Goal: Transaction & Acquisition: Purchase product/service

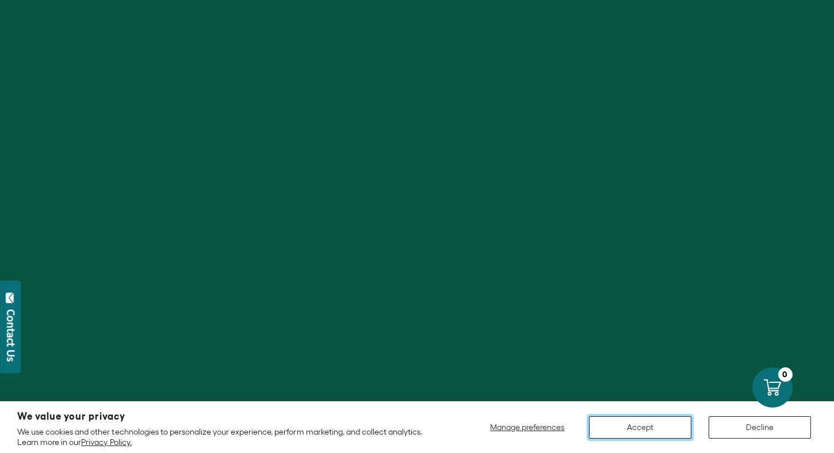
click at [657, 427] on button "Accept" at bounding box center [640, 427] width 102 height 22
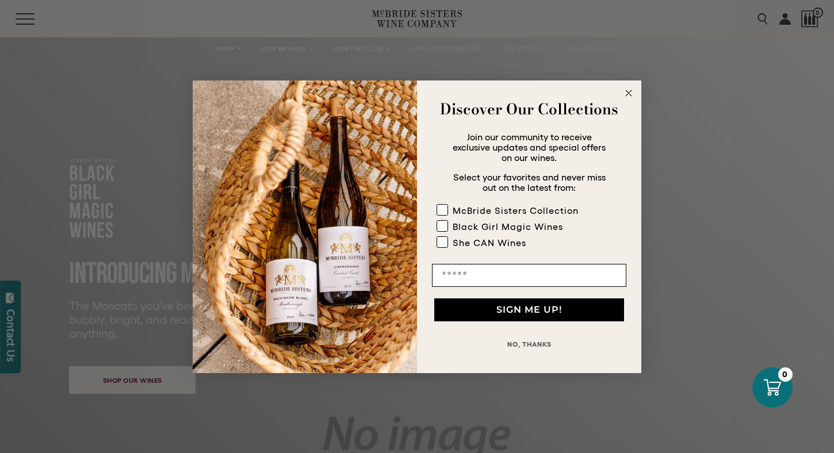
click at [634, 93] on circle "Close dialog" at bounding box center [628, 92] width 13 height 13
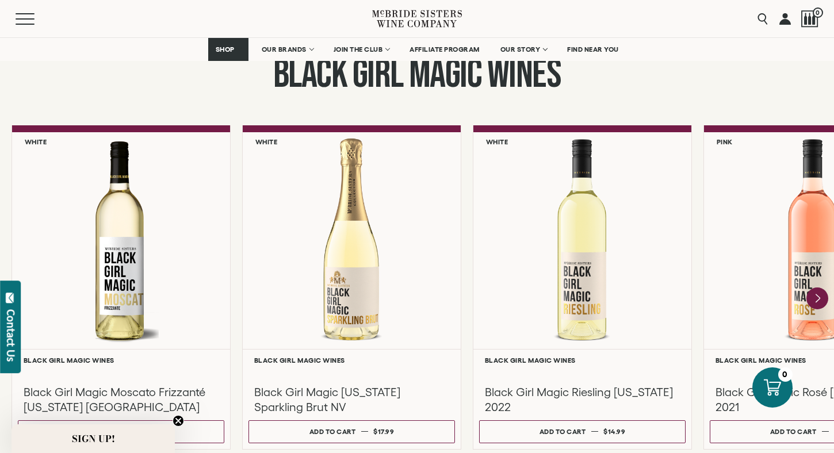
scroll to position [958, 0]
click at [816, 301] on icon "Next" at bounding box center [817, 298] width 5 height 9
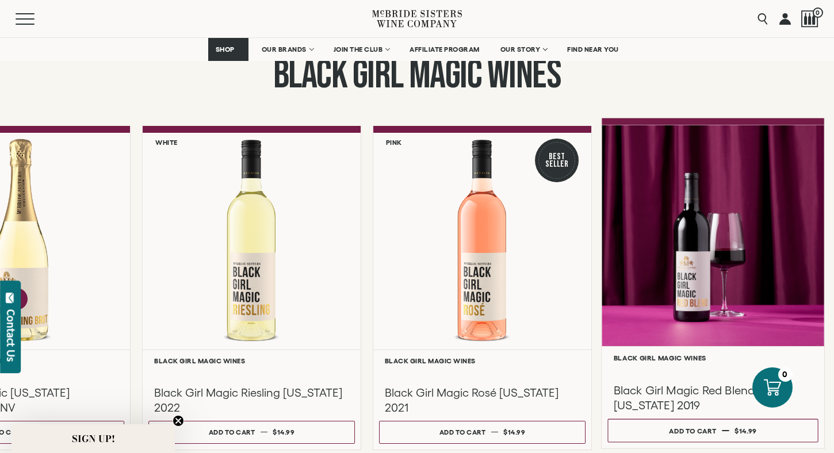
click at [740, 332] on div at bounding box center [712, 235] width 222 height 221
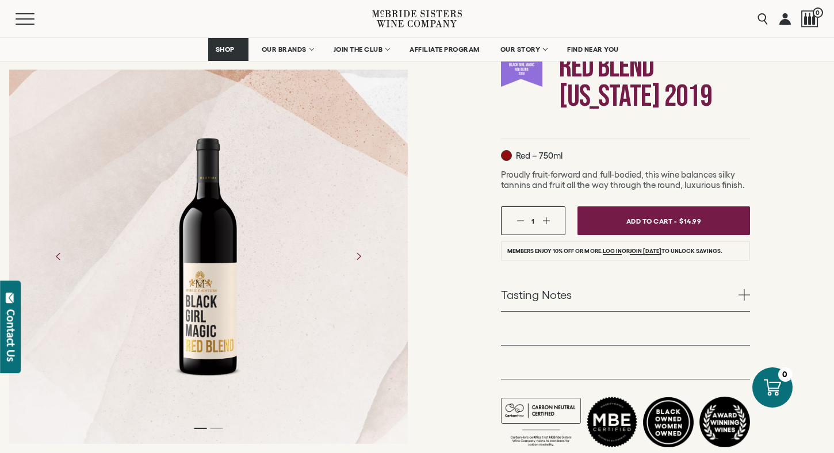
scroll to position [160, 0]
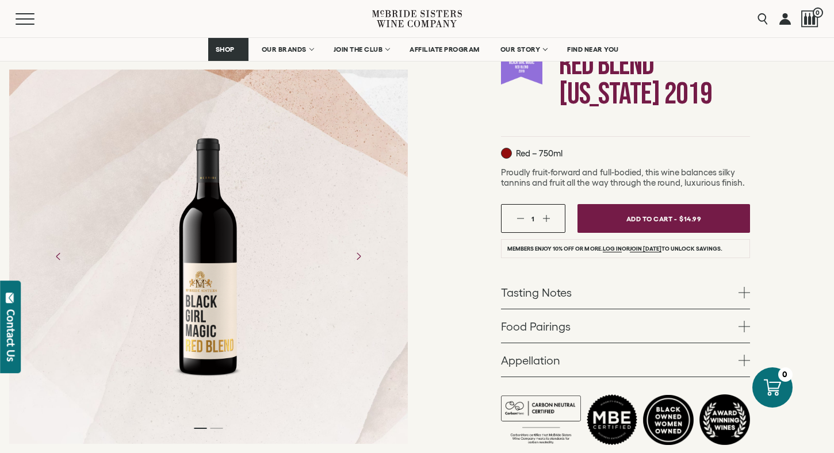
click at [548, 219] on button "button" at bounding box center [545, 218] width 7 height 7
click at [612, 251] on link "Log in" at bounding box center [611, 248] width 19 height 7
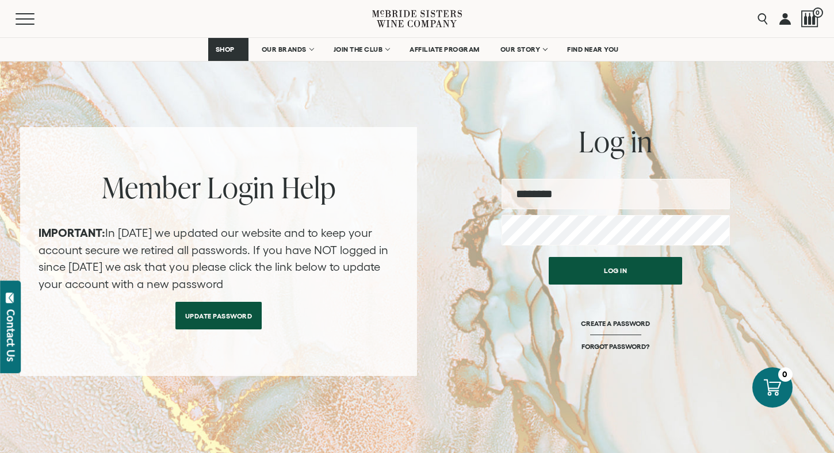
scroll to position [78, 0]
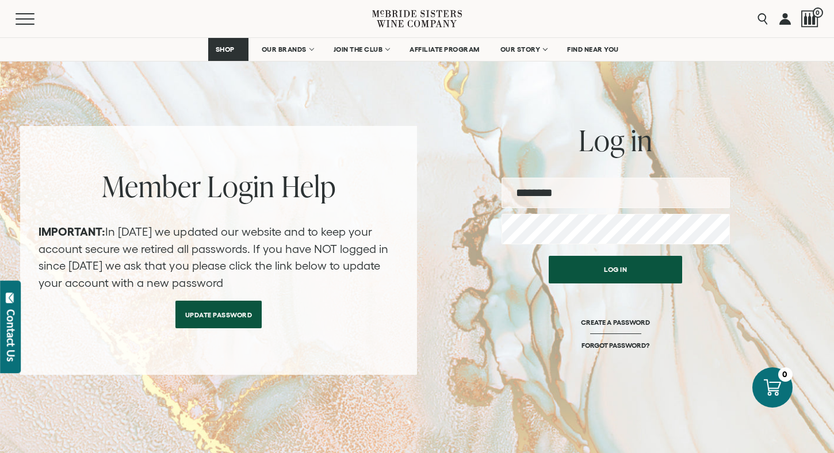
click at [213, 196] on h2 "Member Login Help" at bounding box center [219, 186] width 360 height 29
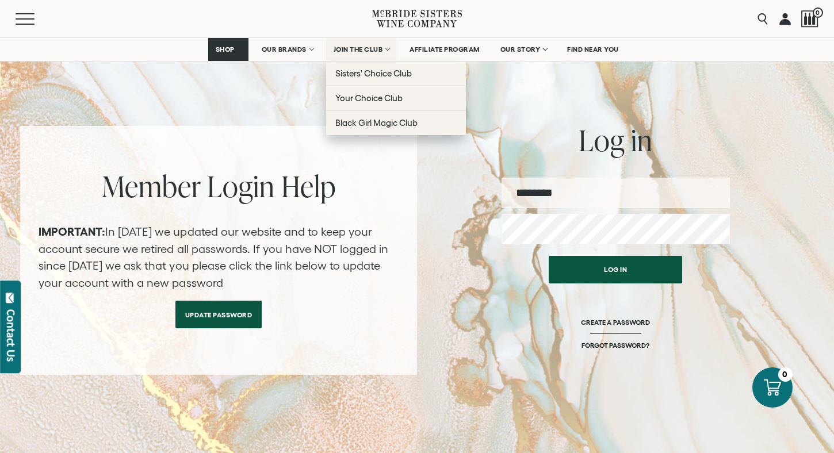
click at [356, 49] on span "JOIN THE CLUB" at bounding box center [357, 49] width 49 height 8
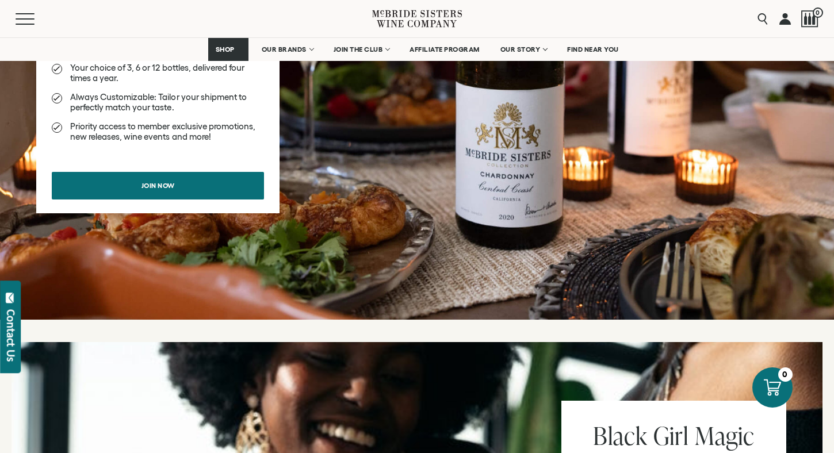
scroll to position [1436, 0]
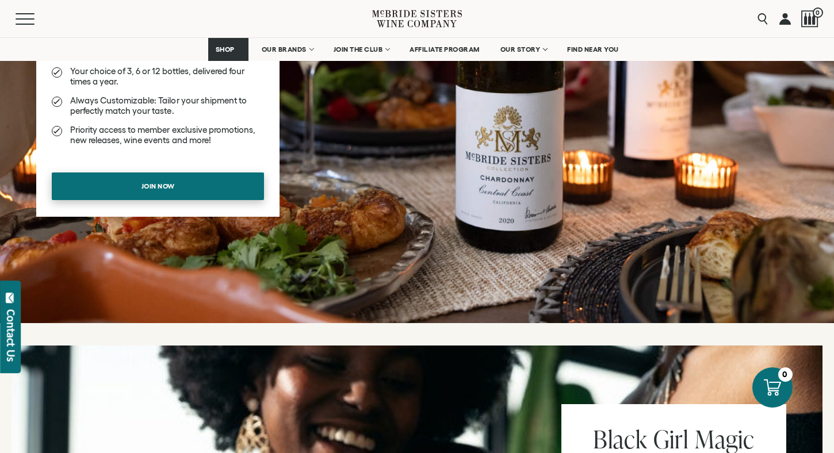
click at [228, 192] on link "Join now" at bounding box center [158, 186] width 212 height 28
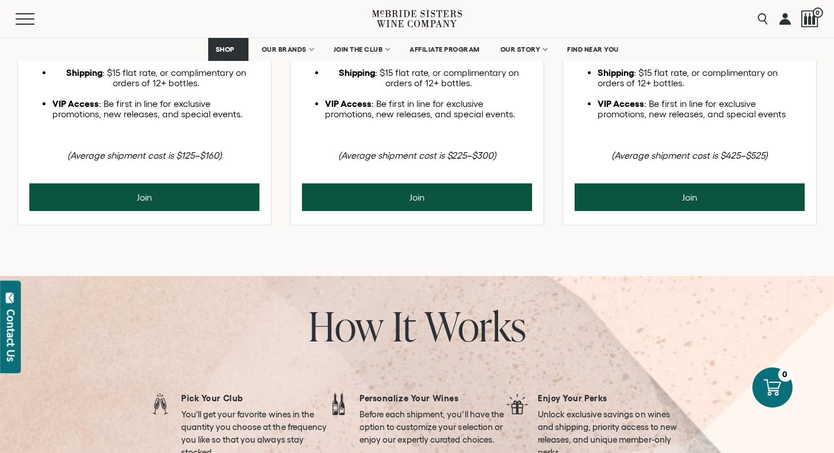
scroll to position [1093, 0]
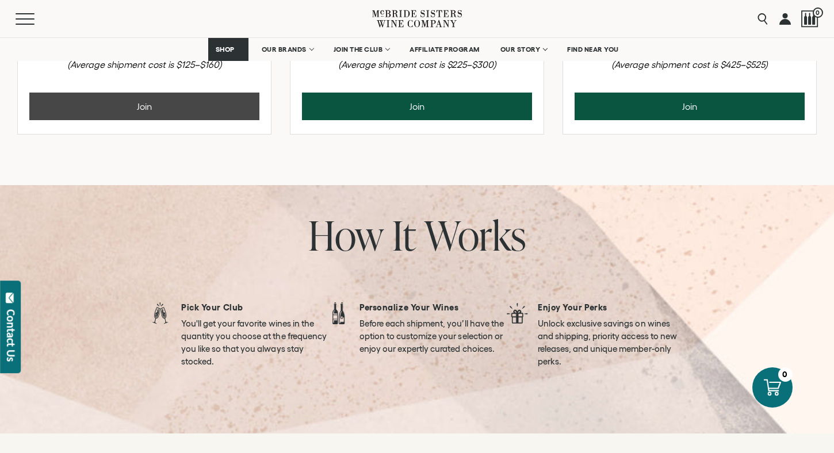
click at [209, 120] on button "Join" at bounding box center [144, 107] width 230 height 28
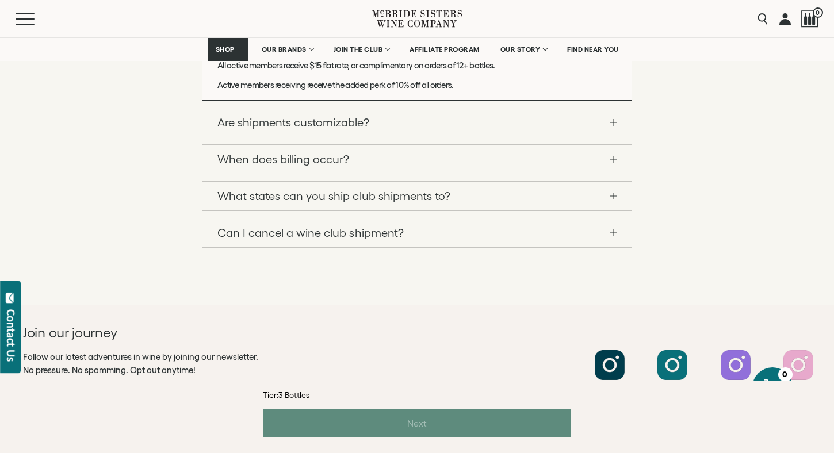
scroll to position [1795, 0]
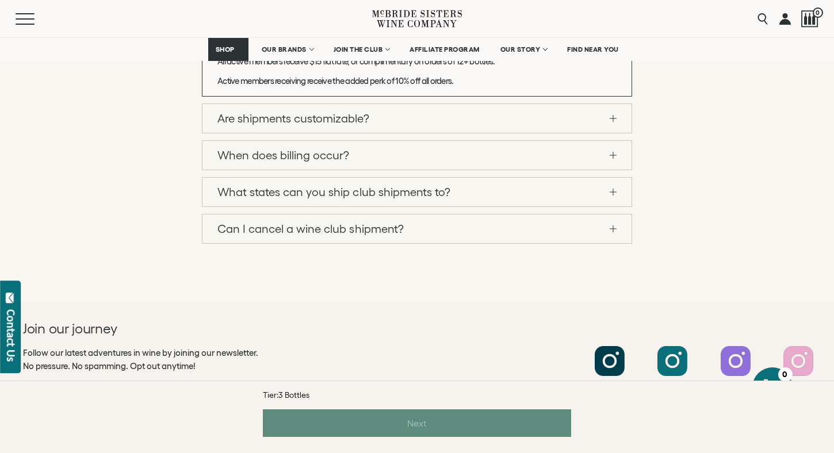
click at [223, 228] on link "Can I cancel a wine club shipment?" at bounding box center [416, 228] width 429 height 29
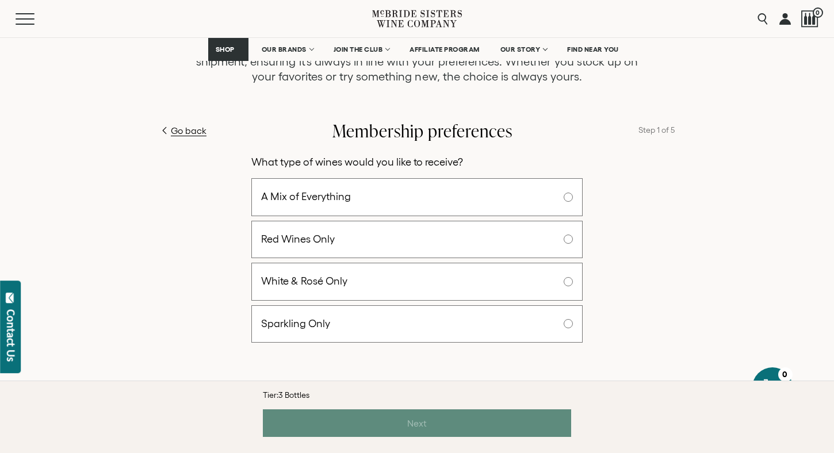
scroll to position [800, 0]
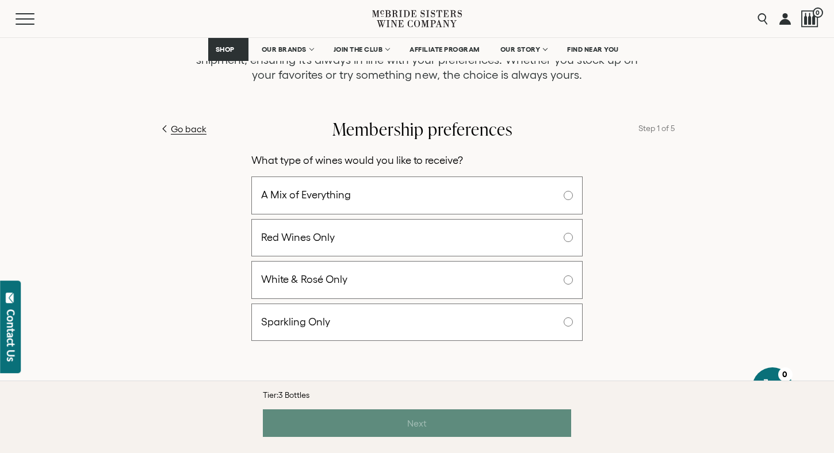
click at [337, 190] on span "A Mix of Everything" at bounding box center [306, 195] width 90 height 18
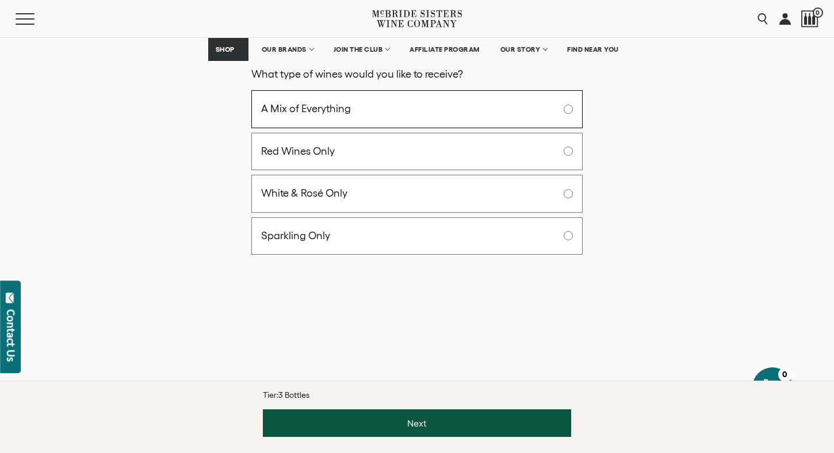
scroll to position [887, 0]
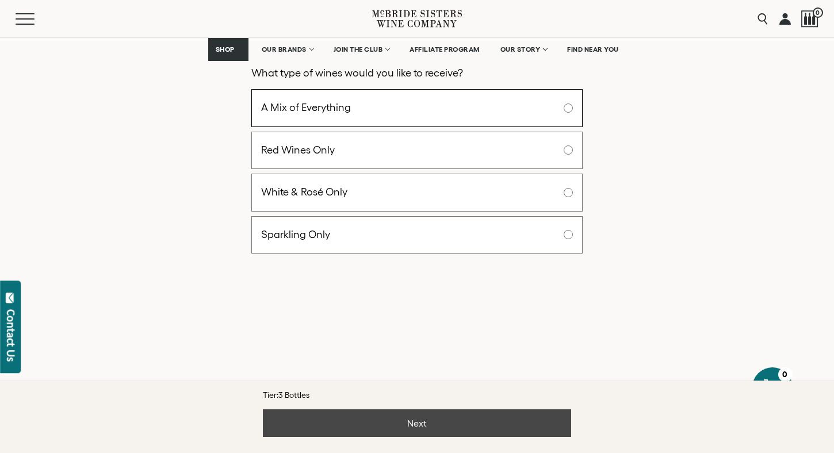
click at [434, 425] on button "Next" at bounding box center [417, 423] width 308 height 28
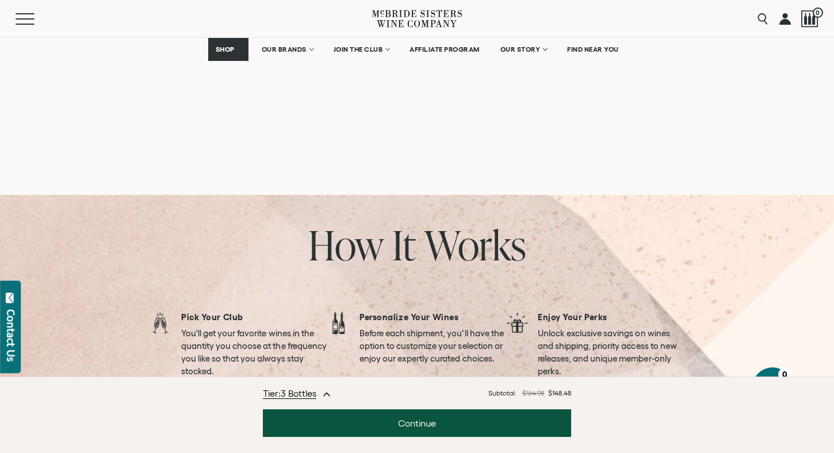
scroll to position [1790, 0]
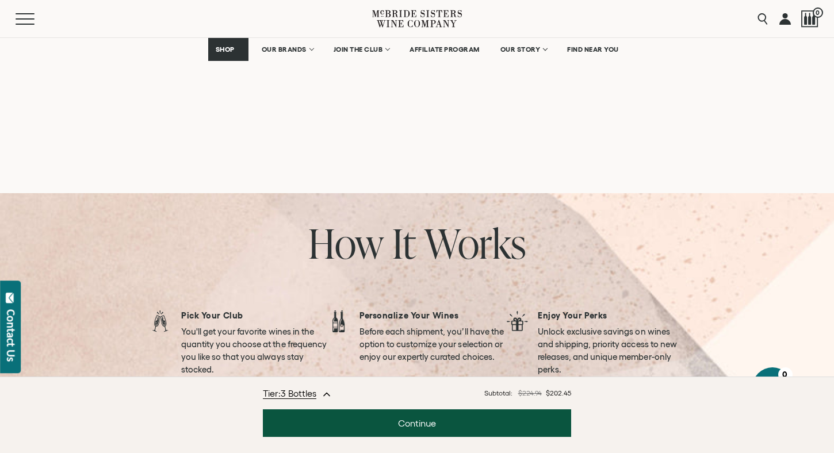
type input "*"
click at [306, 397] on span "Tier: 3 Bottles" at bounding box center [289, 393] width 53 height 14
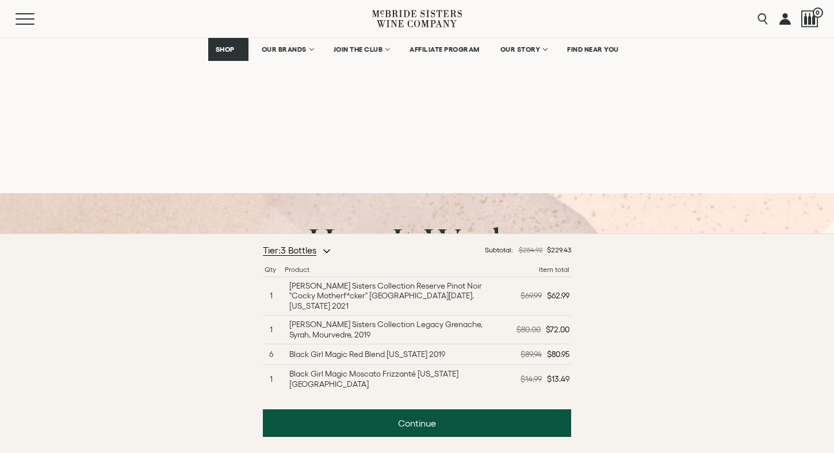
drag, startPoint x: 375, startPoint y: 383, endPoint x: 384, endPoint y: 380, distance: 9.8
click at [384, 380] on div "Black Girl Magic Moscato Frizzanté [US_STATE] [GEOGRAPHIC_DATA]" at bounding box center [396, 379] width 215 height 20
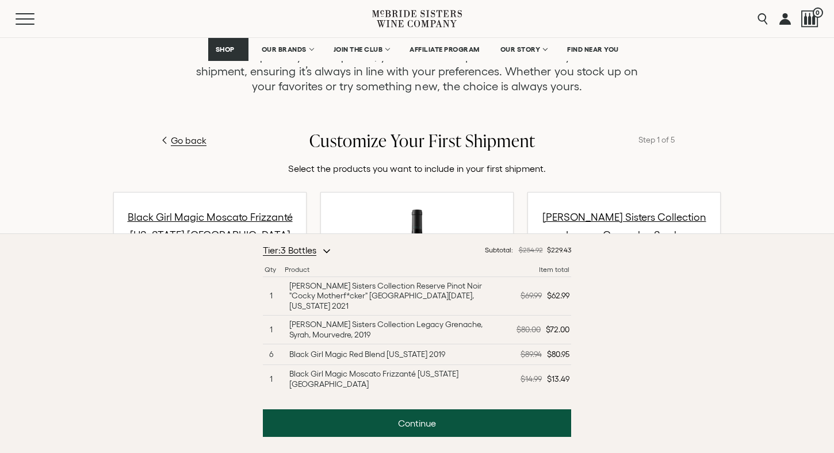
scroll to position [625, 0]
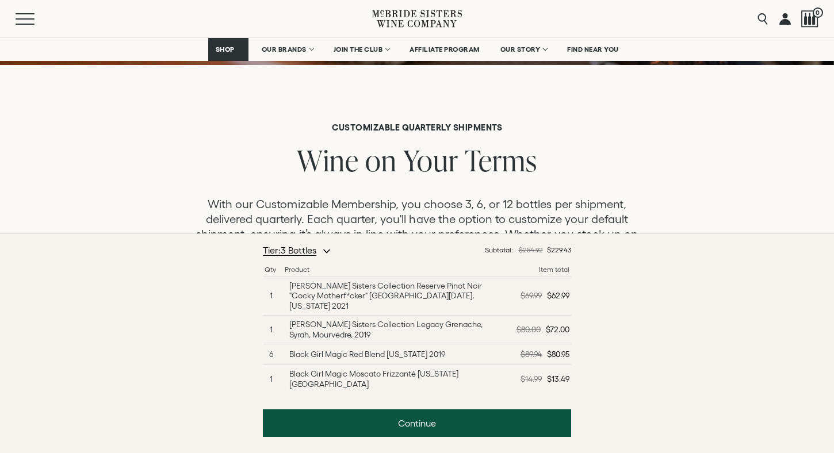
click at [390, 16] on icon at bounding box center [417, 18] width 90 height 33
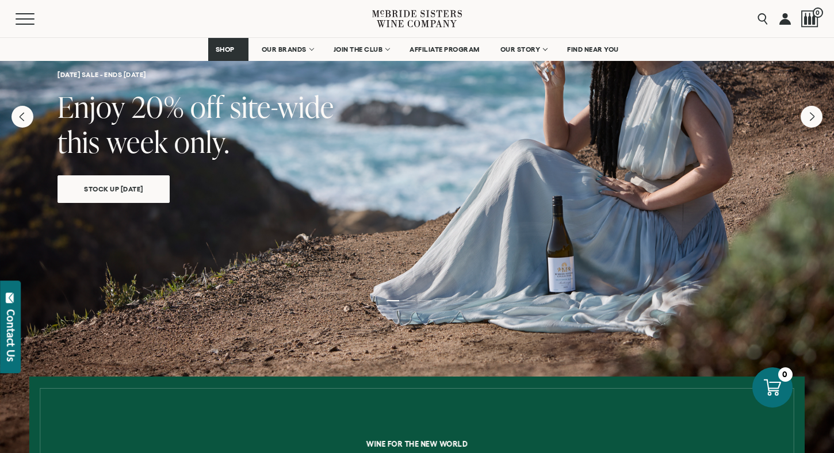
scroll to position [105, 0]
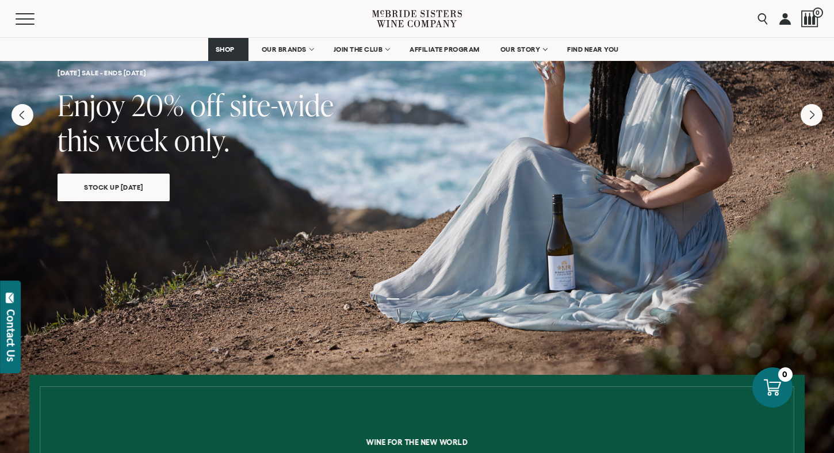
click at [143, 196] on link "Stock Up [DATE]" at bounding box center [113, 188] width 112 height 28
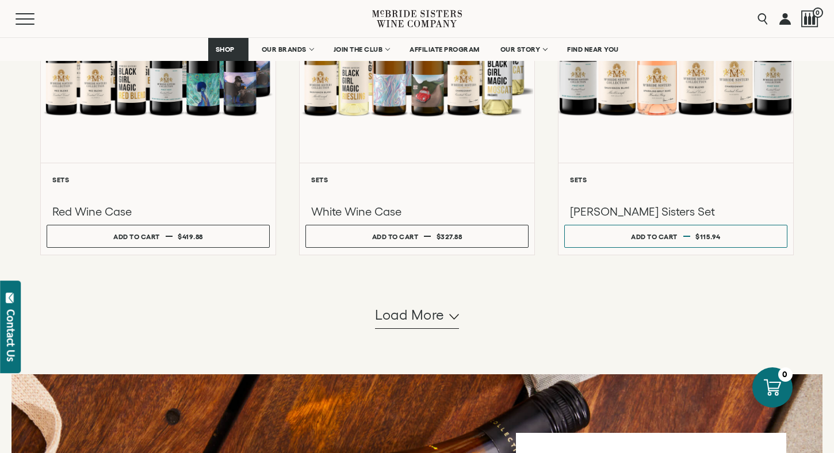
scroll to position [1059, 0]
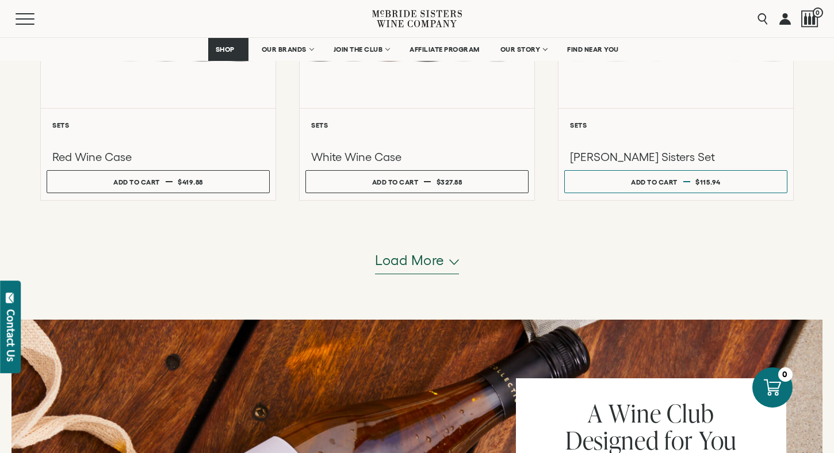
click at [431, 264] on span "Load more" at bounding box center [410, 261] width 70 height 20
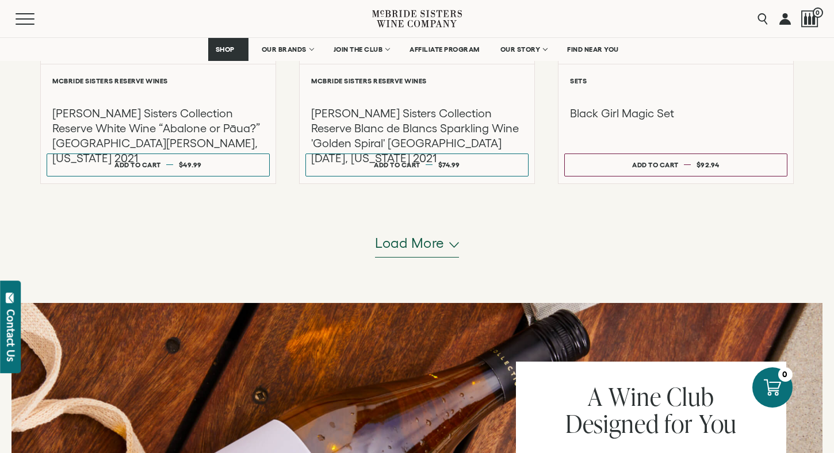
scroll to position [2261, 0]
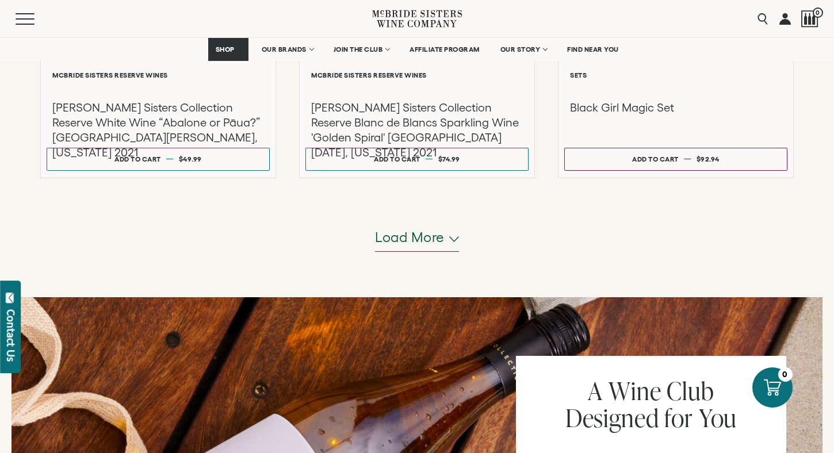
click at [433, 247] on span "Load more" at bounding box center [410, 238] width 70 height 20
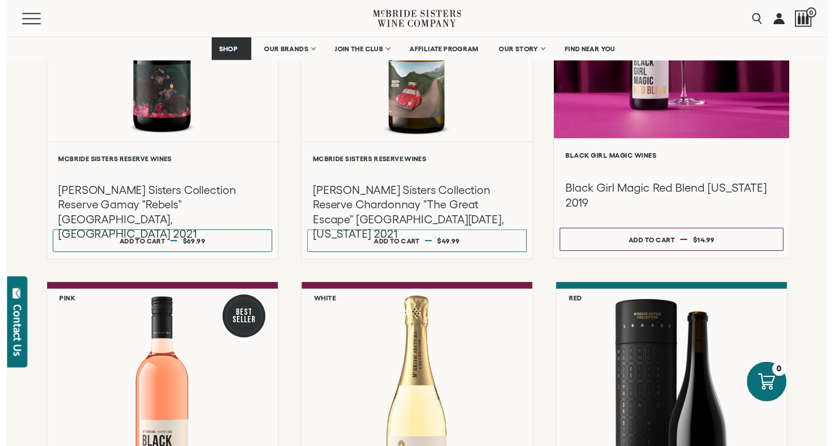
scroll to position [2971, 0]
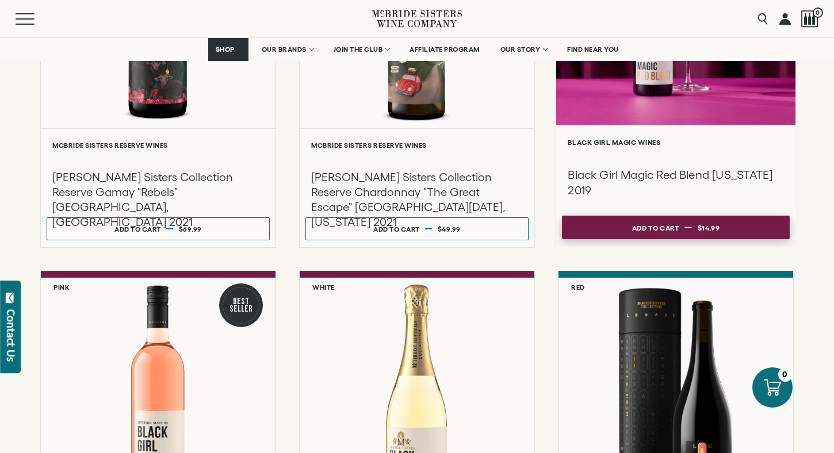
click at [647, 233] on div "Add to cart" at bounding box center [655, 227] width 47 height 17
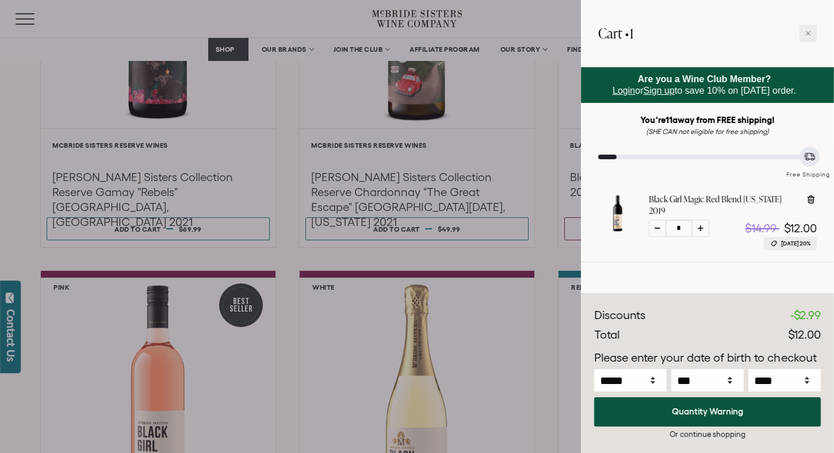
click at [700, 220] on div at bounding box center [700, 228] width 17 height 17
type input "*"
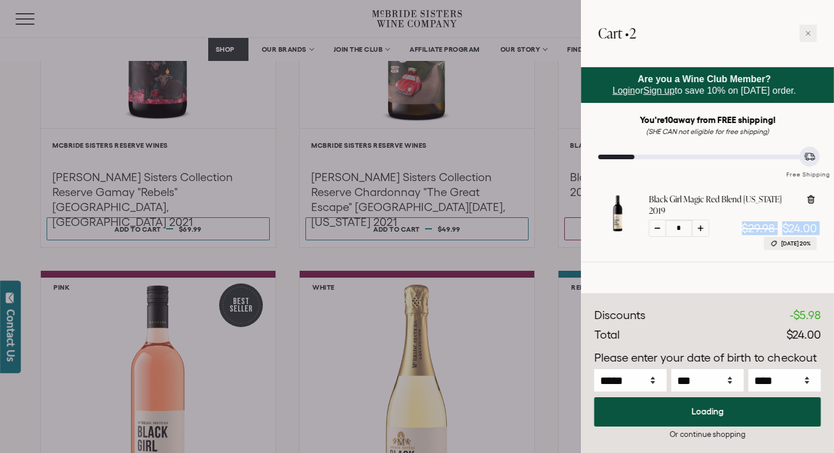
click at [700, 220] on div at bounding box center [700, 228] width 17 height 17
type input "*"
click at [701, 225] on icon at bounding box center [700, 228] width 6 height 6
type input "*"
click at [701, 225] on icon at bounding box center [700, 228] width 6 height 6
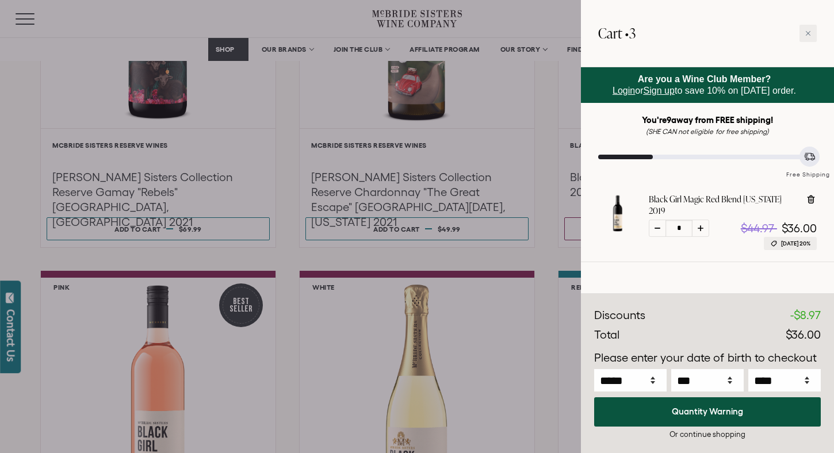
type input "*"
click at [701, 225] on icon at bounding box center [700, 228] width 6 height 6
type input "*"
click at [701, 225] on icon at bounding box center [700, 228] width 6 height 6
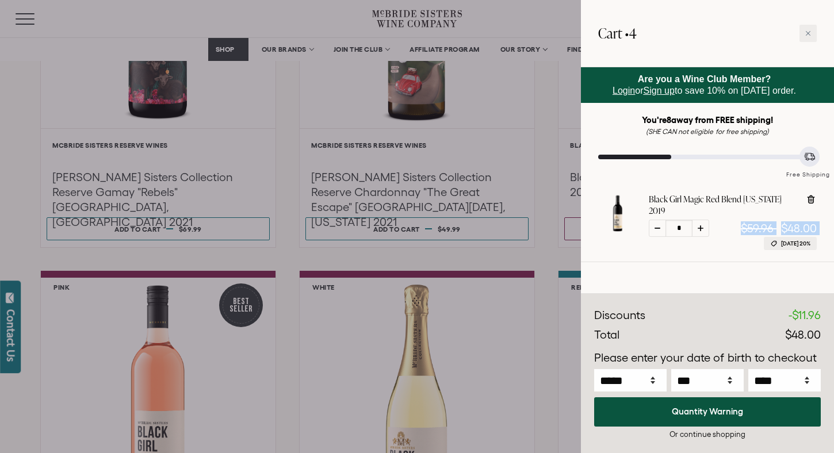
type input "*"
click at [701, 225] on icon at bounding box center [700, 228] width 6 height 6
type input "*"
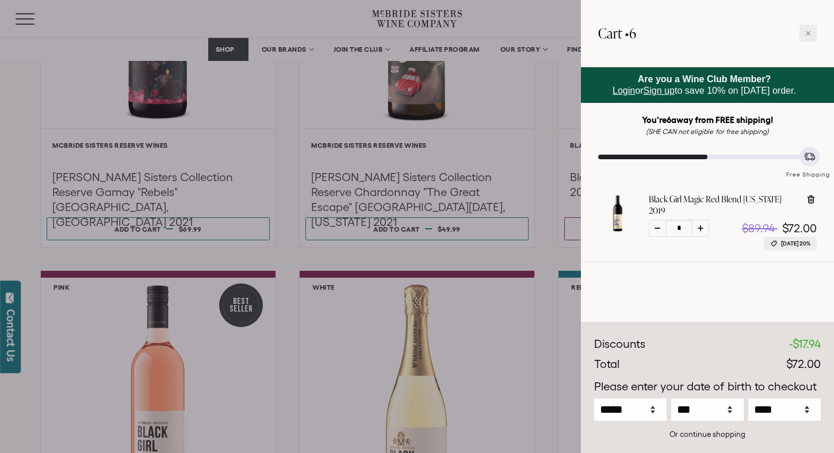
click at [701, 225] on icon at bounding box center [700, 228] width 6 height 6
type input "*"
click at [701, 225] on icon at bounding box center [700, 228] width 6 height 6
type input "*"
click at [701, 225] on icon at bounding box center [700, 228] width 6 height 6
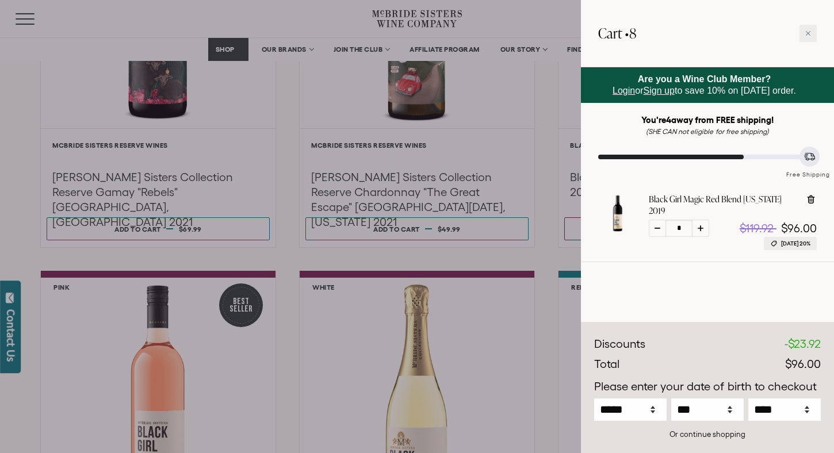
type input "*"
click at [701, 225] on icon at bounding box center [700, 228] width 6 height 6
type input "*"
click at [701, 225] on icon at bounding box center [700, 228] width 6 height 6
type input "**"
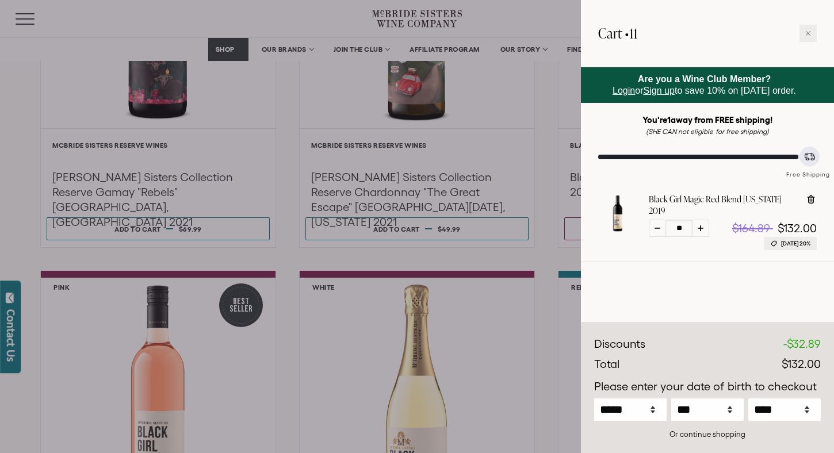
click at [701, 225] on icon at bounding box center [700, 228] width 6 height 6
type input "**"
click at [807, 34] on icon at bounding box center [808, 33] width 6 height 6
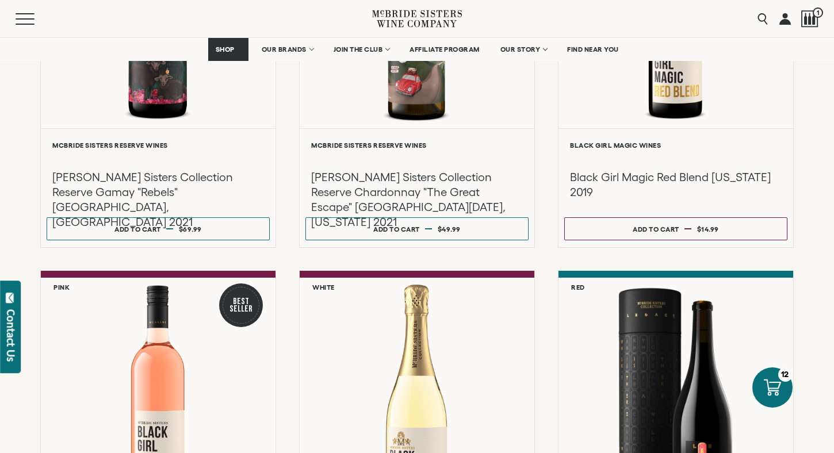
drag, startPoint x: 812, startPoint y: 124, endPoint x: 810, endPoint y: 68, distance: 56.4
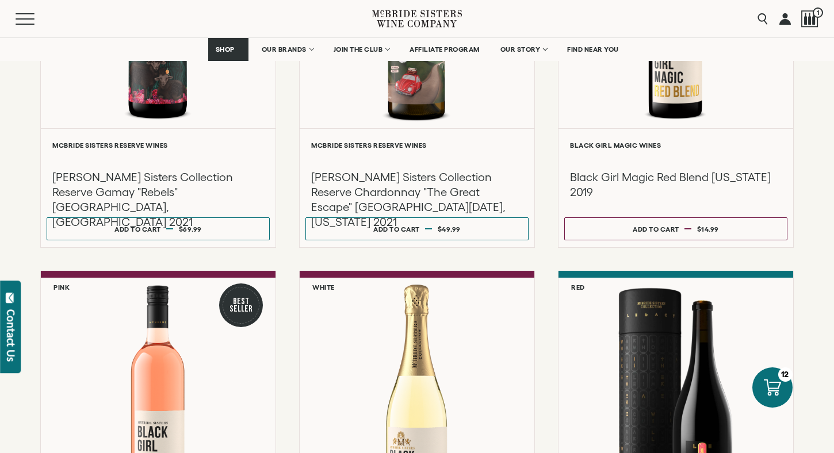
click at [544, 23] on div "Menu Search 1" at bounding box center [417, 18] width 834 height 37
click at [641, 20] on div "Menu Search 1" at bounding box center [417, 18] width 834 height 37
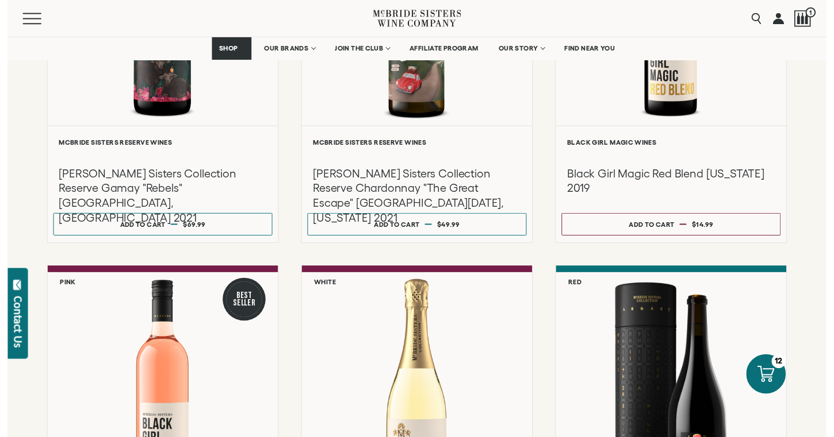
scroll to position [2983, 0]
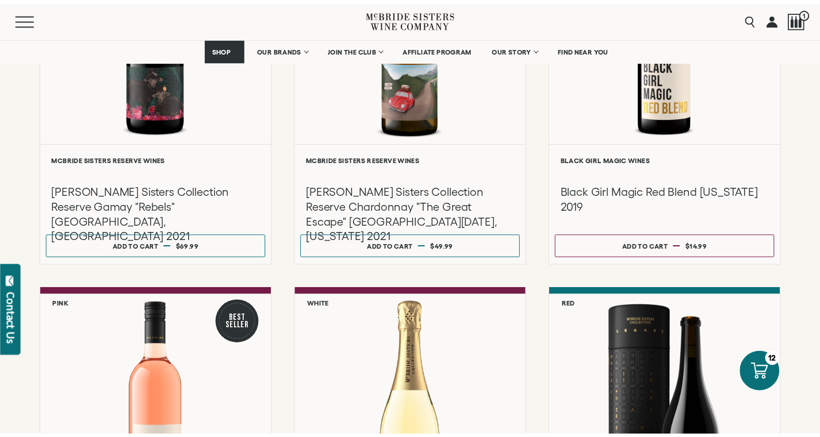
scroll to position [2997, 0]
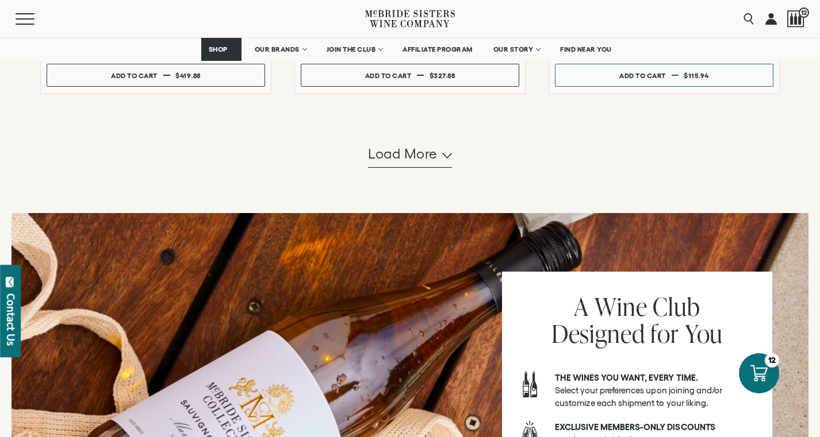
scroll to position [1204, 0]
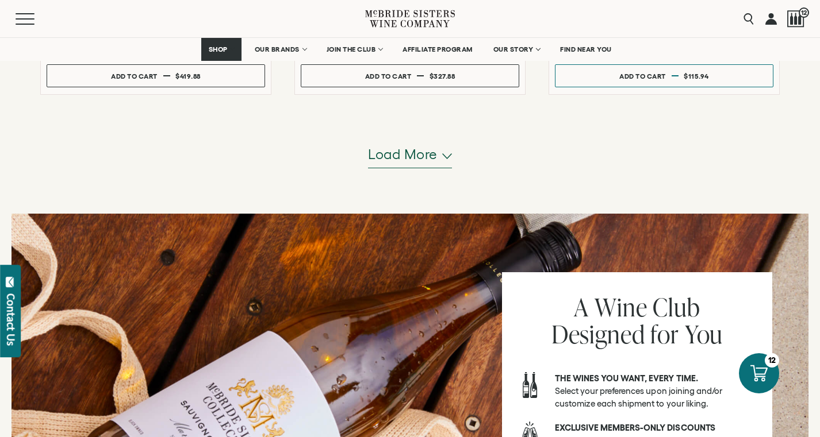
click at [406, 155] on span "Load more" at bounding box center [403, 155] width 70 height 20
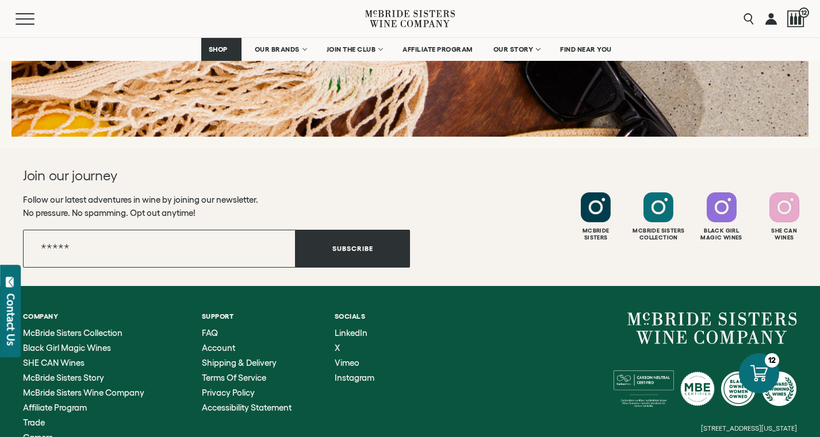
scroll to position [2419, 0]
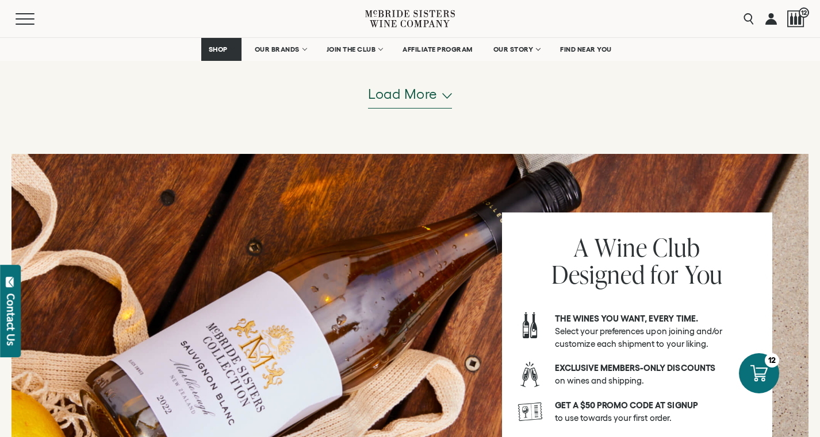
click at [425, 93] on span "Load more" at bounding box center [403, 95] width 70 height 20
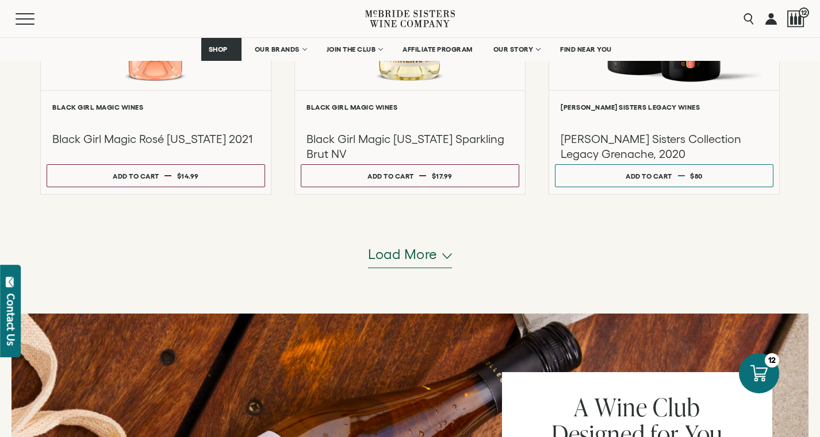
scroll to position [3417, 0]
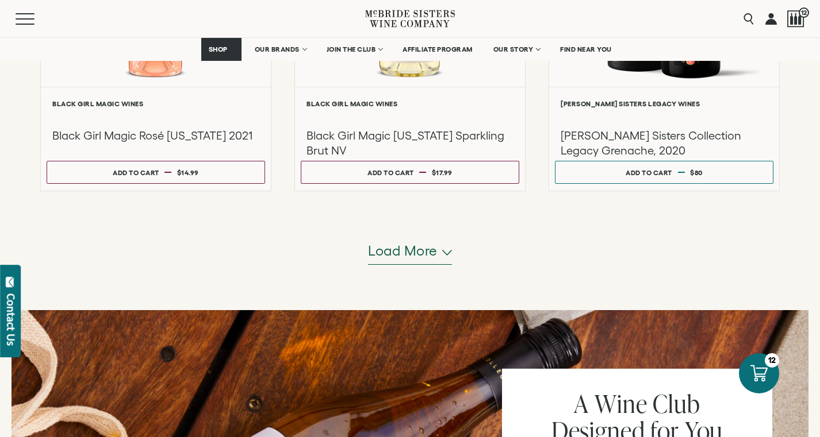
click at [409, 256] on span "Load more" at bounding box center [403, 251] width 70 height 20
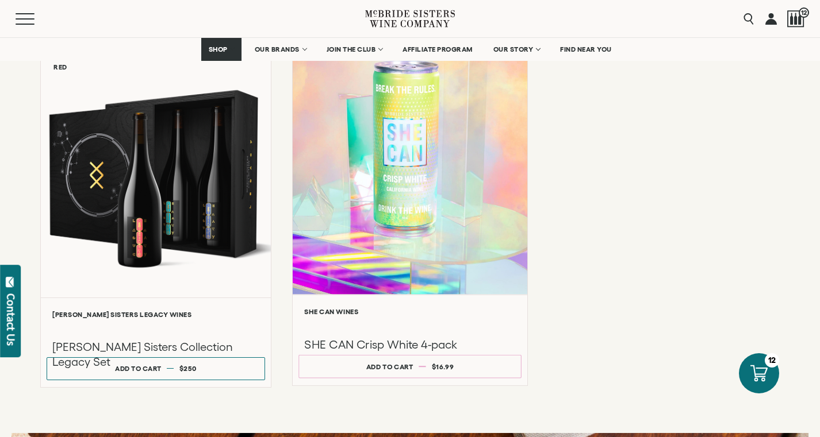
scroll to position [3921, 0]
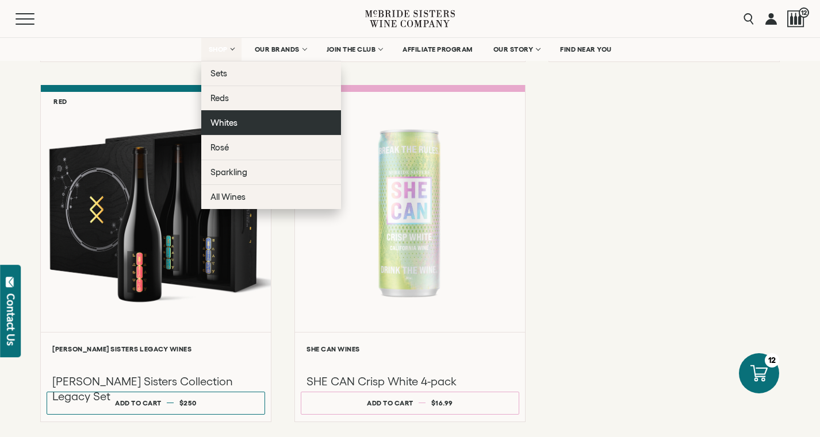
click at [228, 127] on span "Whites" at bounding box center [223, 123] width 27 height 10
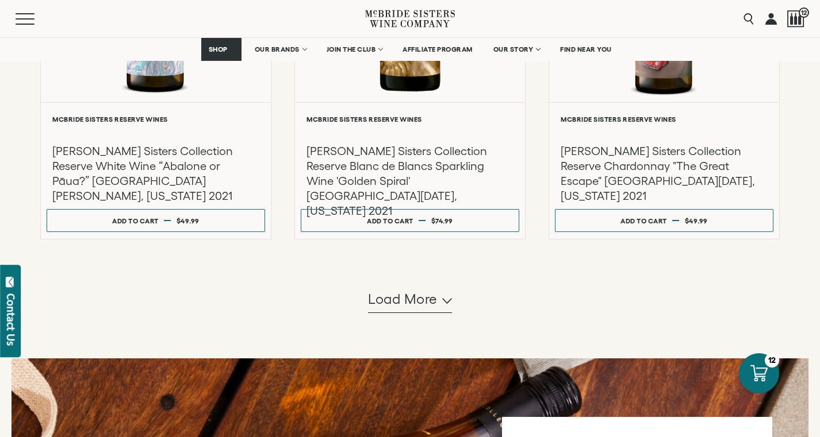
scroll to position [1120, 0]
click at [414, 308] on span "Load more" at bounding box center [403, 299] width 70 height 20
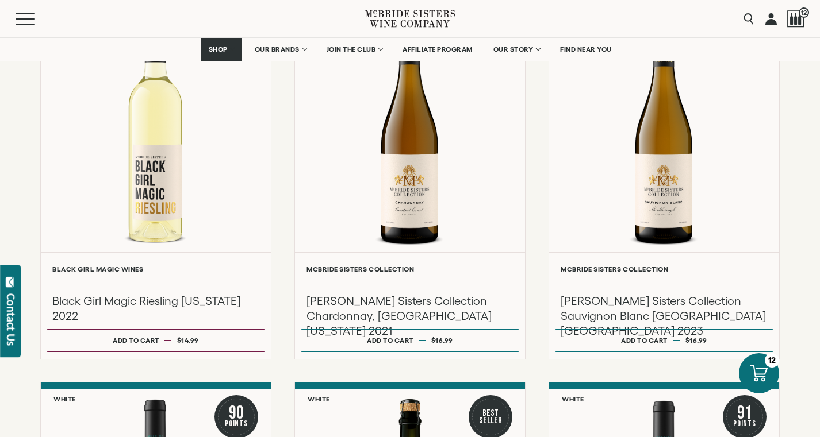
scroll to position [590, 0]
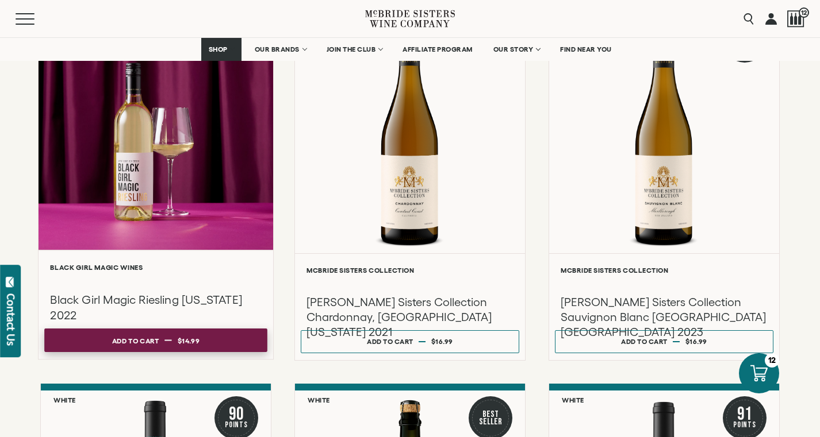
click at [110, 339] on button "Add to cart Regular price $14.99 Regular price Sale price $14.99 Unit price / p…" at bounding box center [155, 341] width 223 height 24
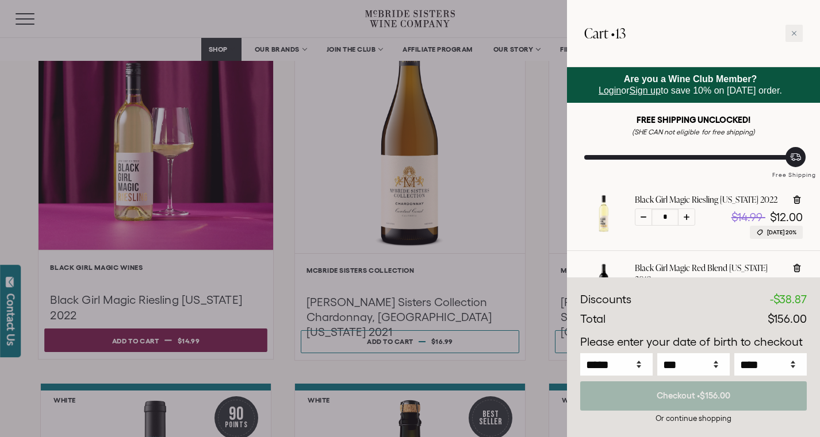
click at [110, 339] on div at bounding box center [410, 218] width 820 height 437
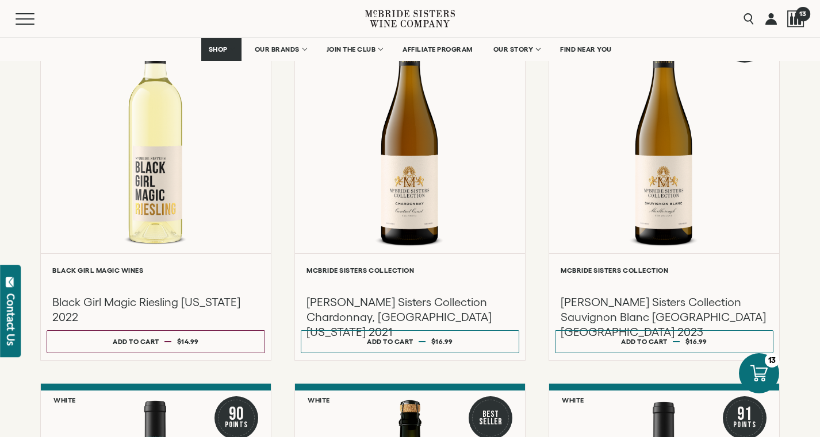
click at [796, 17] on div at bounding box center [795, 18] width 17 height 17
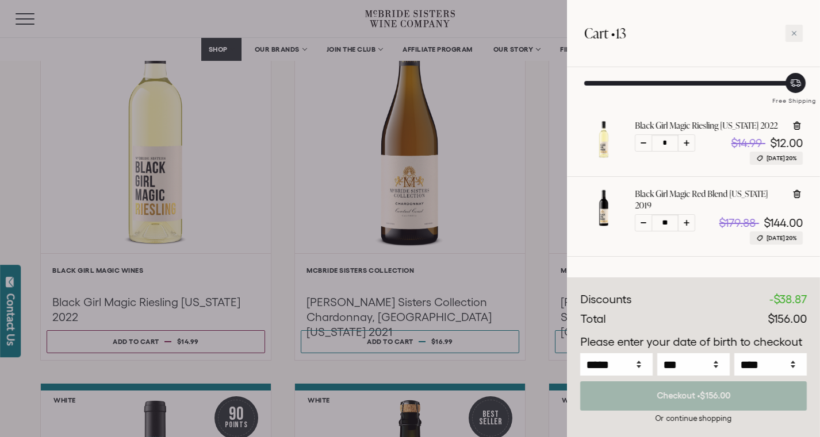
scroll to position [75, 0]
click at [790, 34] on div at bounding box center [793, 33] width 17 height 17
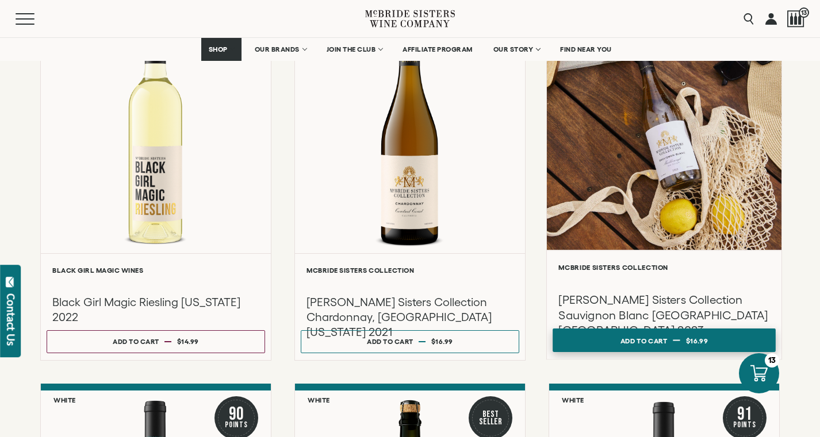
click at [620, 339] on div "Add to cart" at bounding box center [643, 340] width 47 height 17
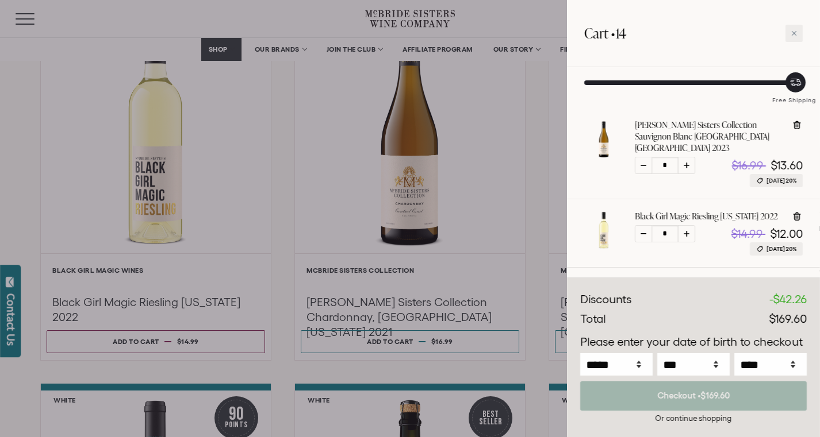
click at [798, 130] on icon at bounding box center [796, 125] width 11 height 11
type input "*"
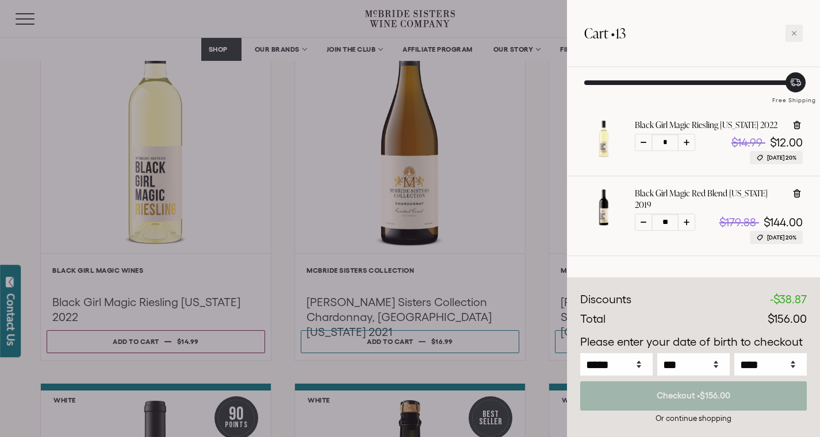
click at [689, 147] on div at bounding box center [686, 142] width 17 height 17
type input "*"
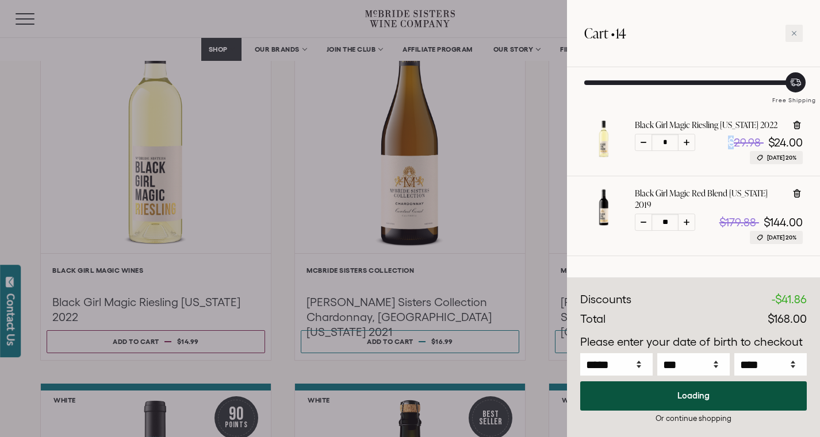
click at [689, 147] on div at bounding box center [686, 142] width 17 height 17
type input "*"
click at [689, 147] on div at bounding box center [686, 142] width 17 height 17
type input "*"
click at [689, 147] on div at bounding box center [686, 142] width 17 height 17
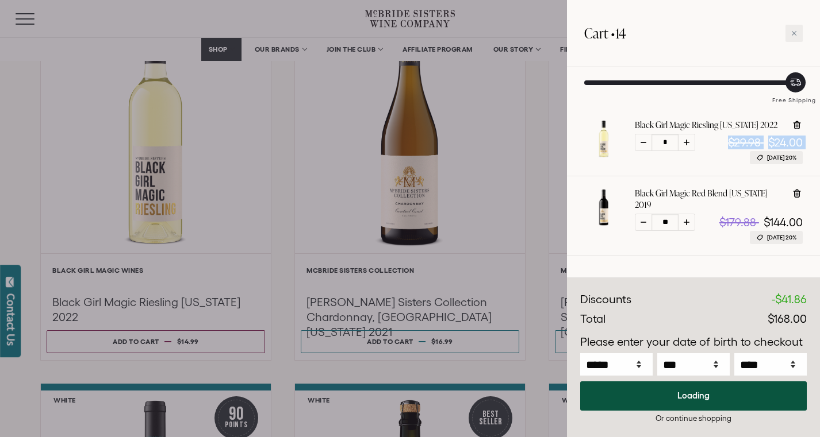
type input "*"
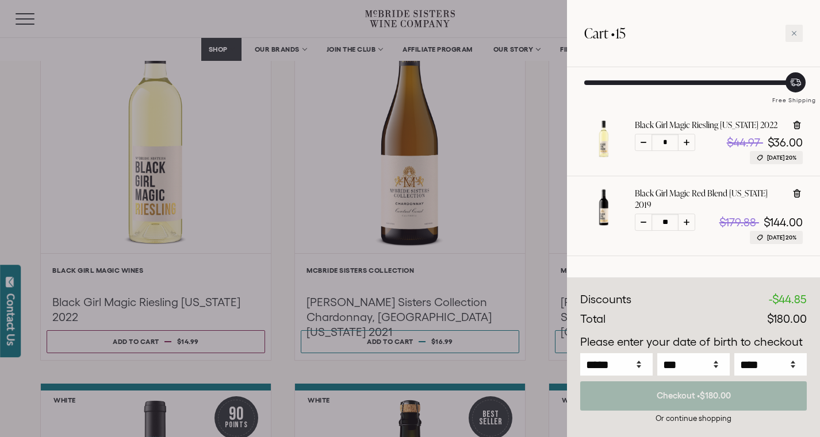
click at [689, 147] on div at bounding box center [686, 142] width 17 height 17
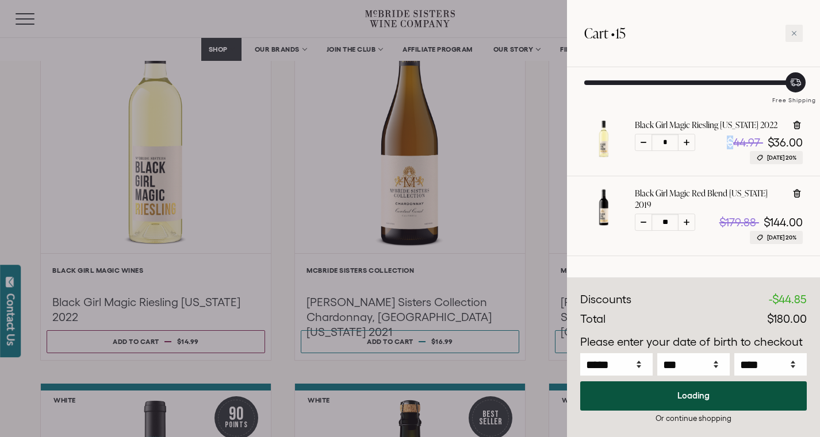
click at [689, 147] on div at bounding box center [686, 142] width 17 height 17
type input "*"
click at [689, 147] on div at bounding box center [686, 142] width 17 height 17
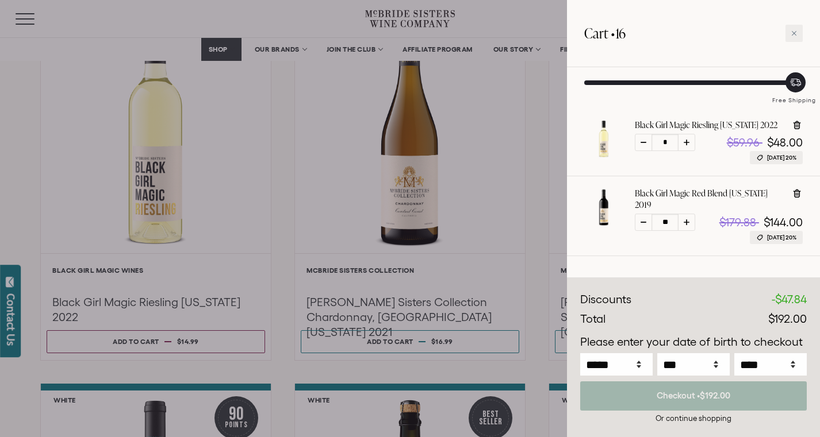
click at [689, 147] on div at bounding box center [686, 142] width 17 height 17
type input "*"
click at [689, 140] on icon at bounding box center [687, 143] width 6 height 6
type input "*"
click at [689, 140] on icon at bounding box center [687, 143] width 6 height 6
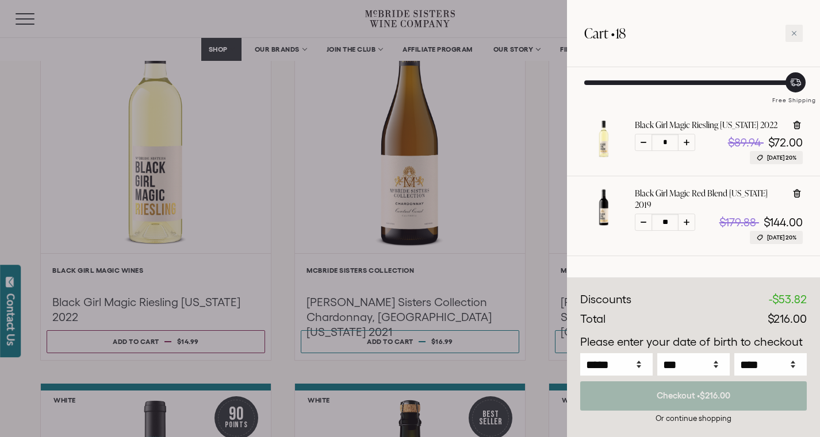
type input "*"
click at [689, 140] on icon at bounding box center [687, 143] width 6 height 6
type input "*"
click at [689, 140] on icon at bounding box center [687, 143] width 6 height 6
type input "*"
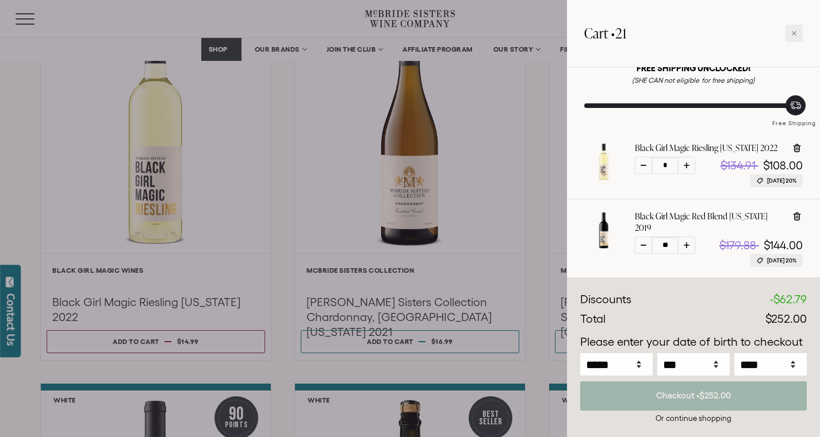
scroll to position [51, 0]
click at [792, 28] on div at bounding box center [793, 33] width 17 height 17
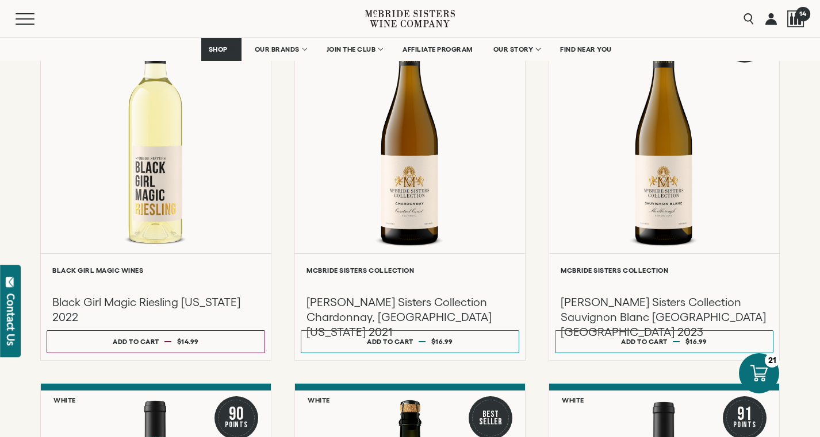
click at [799, 14] on span "14" at bounding box center [802, 13] width 14 height 14
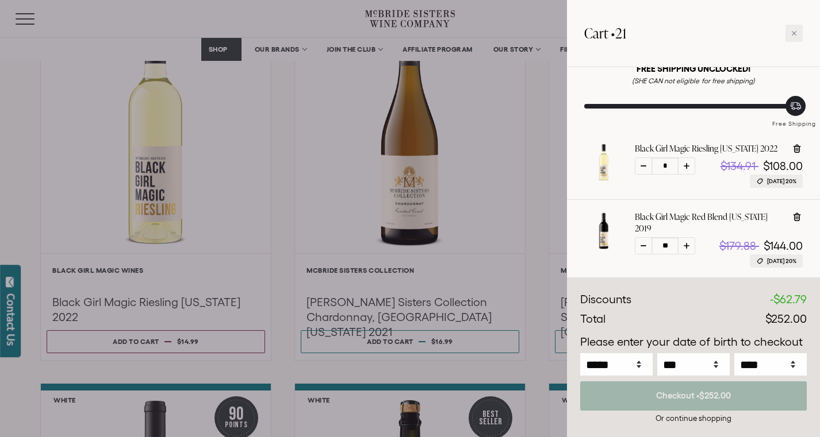
click at [490, 23] on div at bounding box center [410, 218] width 820 height 437
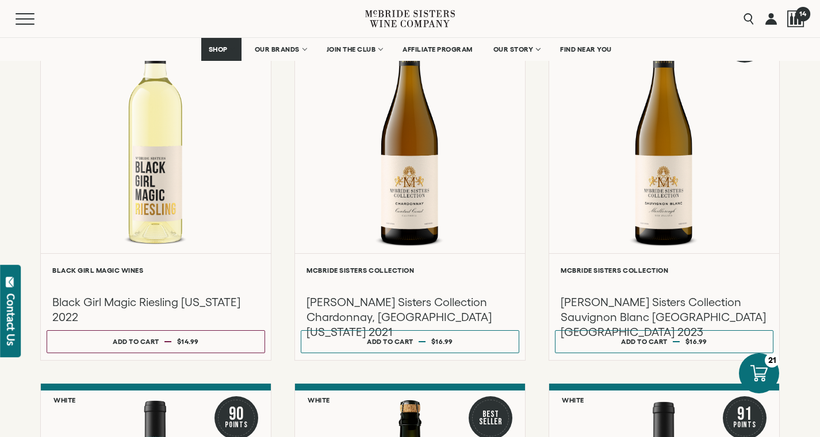
click at [793, 21] on div at bounding box center [795, 18] width 17 height 17
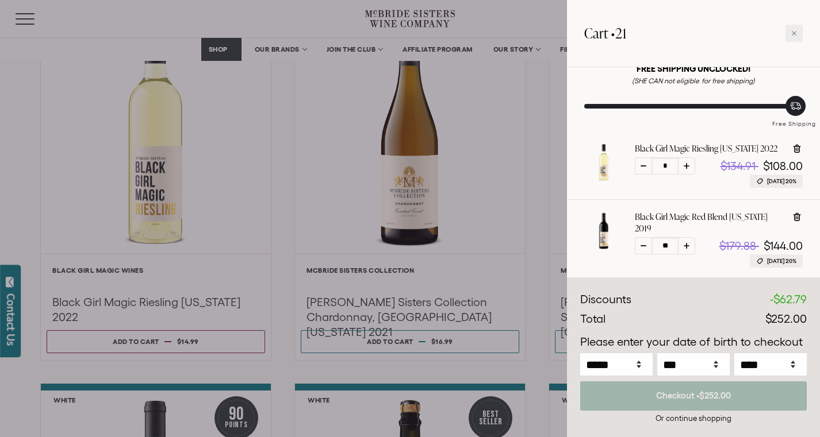
click at [793, 21] on div "Cart • 21" at bounding box center [693, 33] width 253 height 67
click at [419, 7] on div at bounding box center [410, 218] width 820 height 437
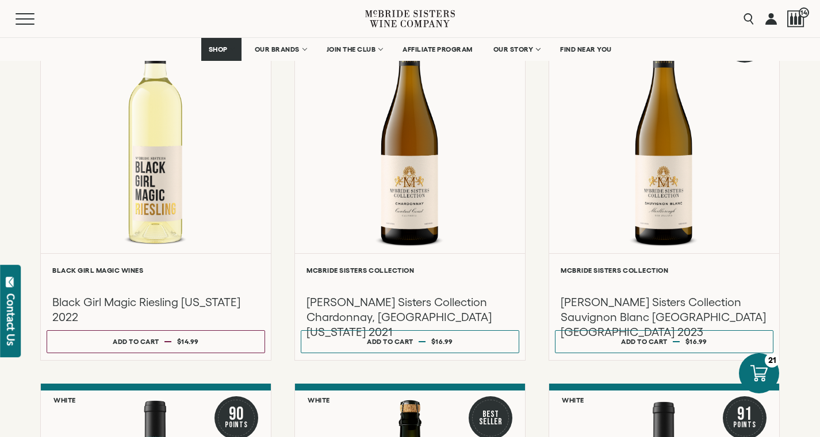
click at [415, 17] on icon at bounding box center [410, 18] width 90 height 33
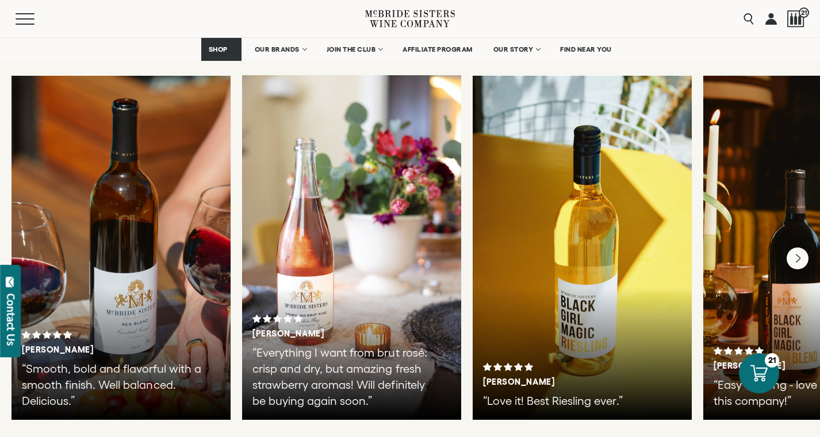
scroll to position [1975, 0]
